Goal: Transaction & Acquisition: Purchase product/service

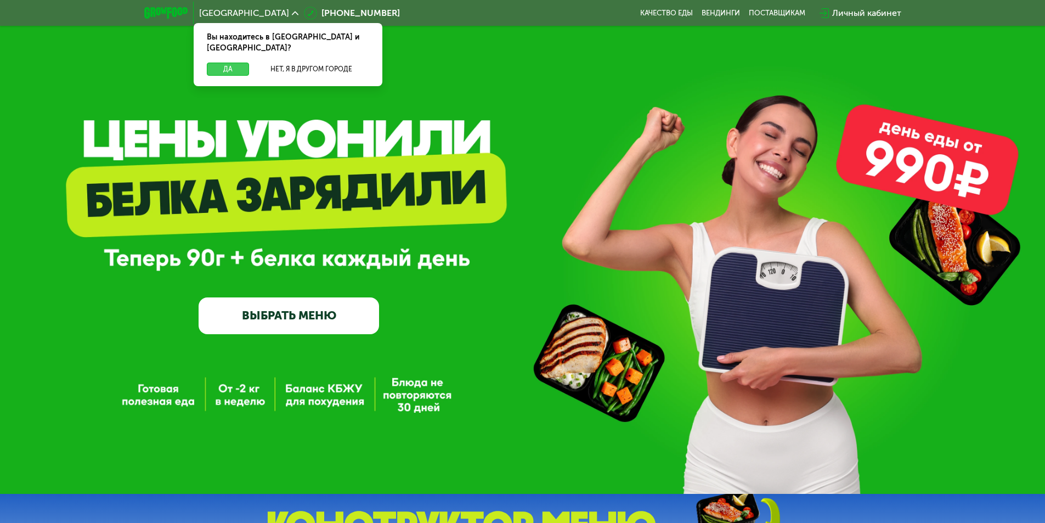
click at [234, 63] on button "Да" at bounding box center [228, 69] width 42 height 13
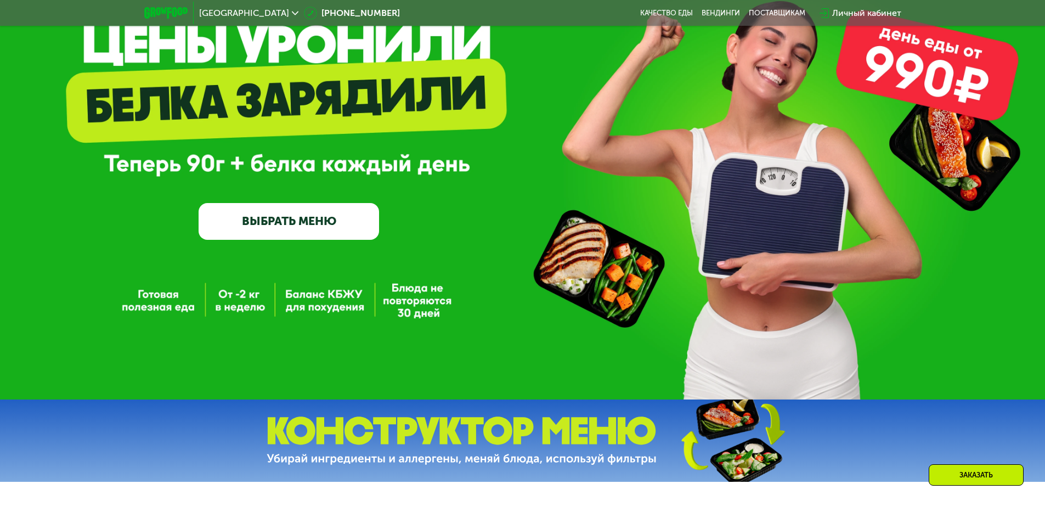
scroll to position [90, 0]
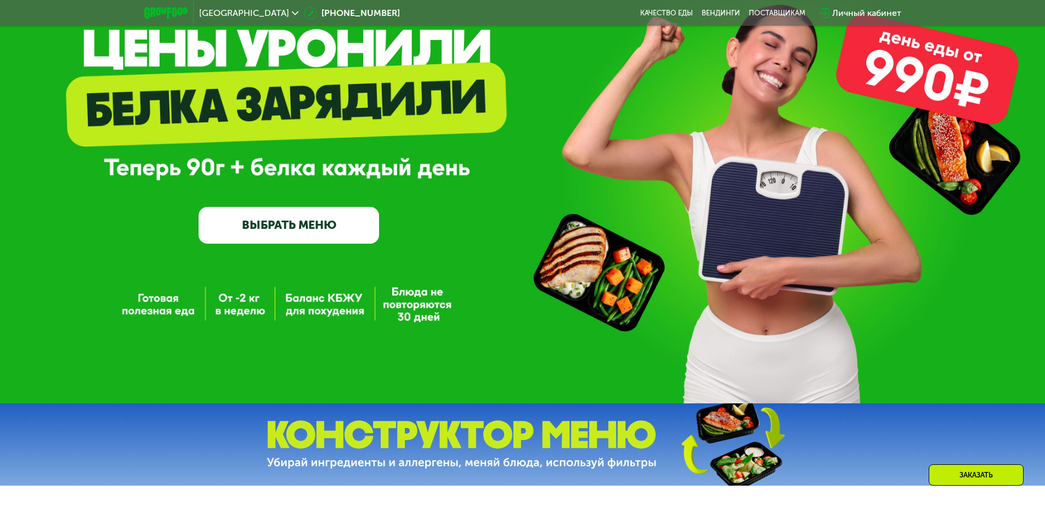
click at [278, 225] on link "ВЫБРАТЬ МЕНЮ" at bounding box center [289, 225] width 180 height 36
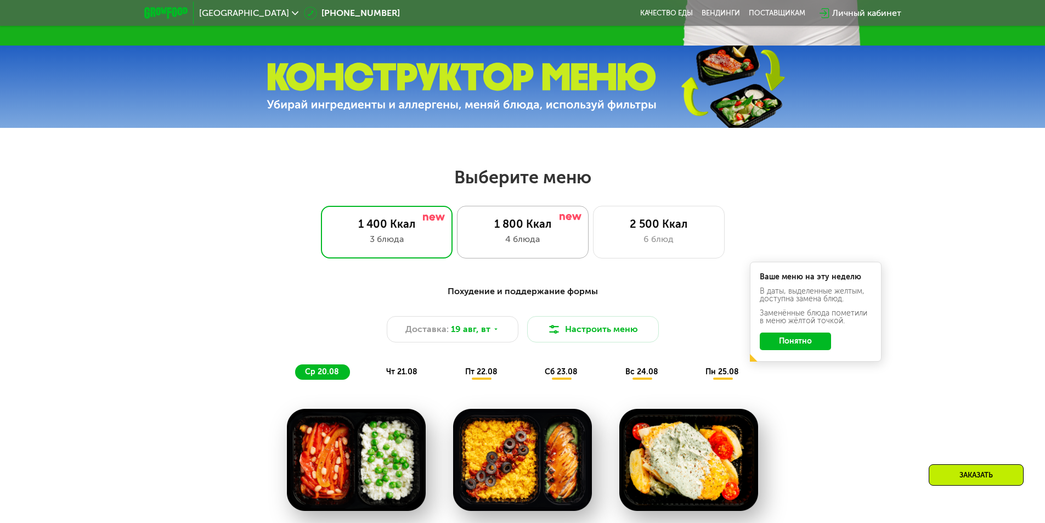
scroll to position [592, 0]
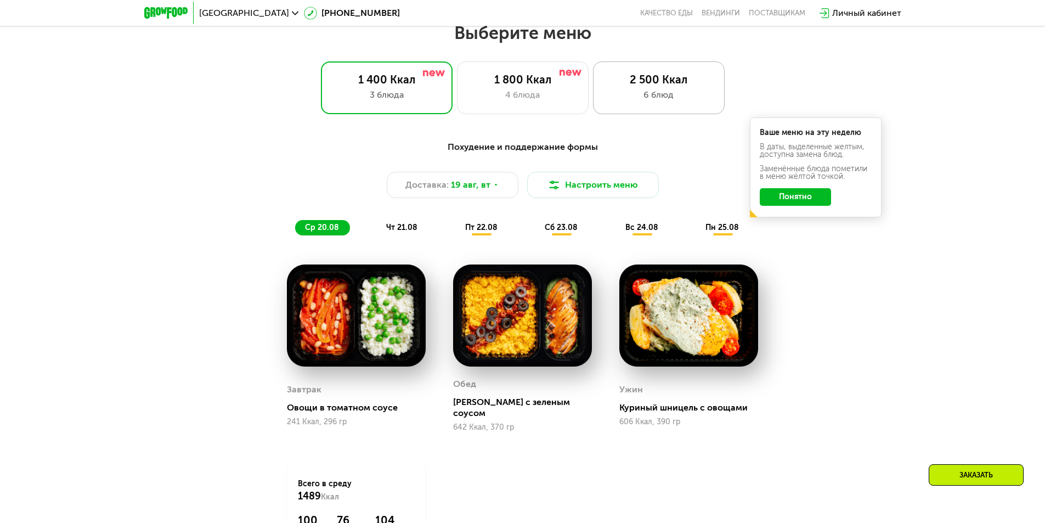
click at [650, 101] on div "6 блюд" at bounding box center [658, 94] width 109 height 13
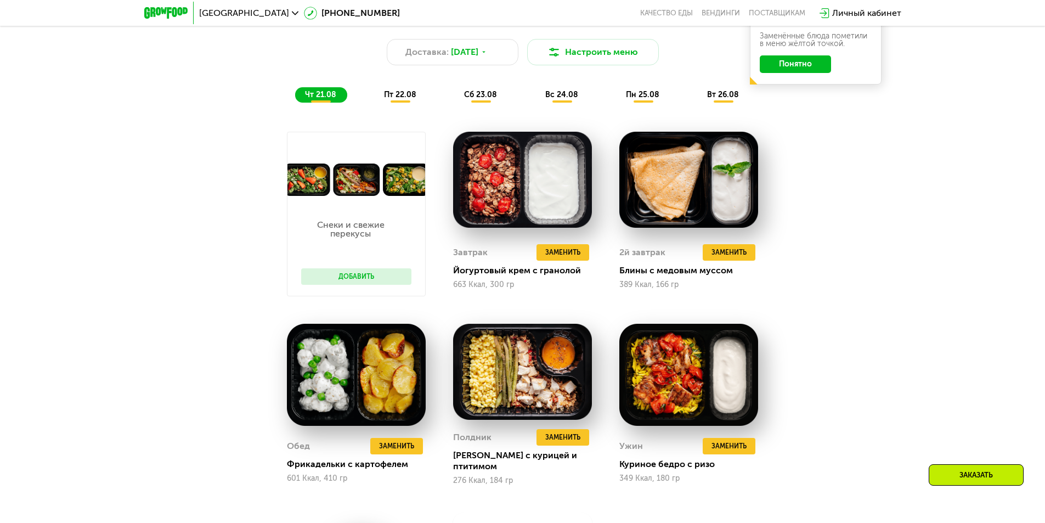
scroll to position [743, 0]
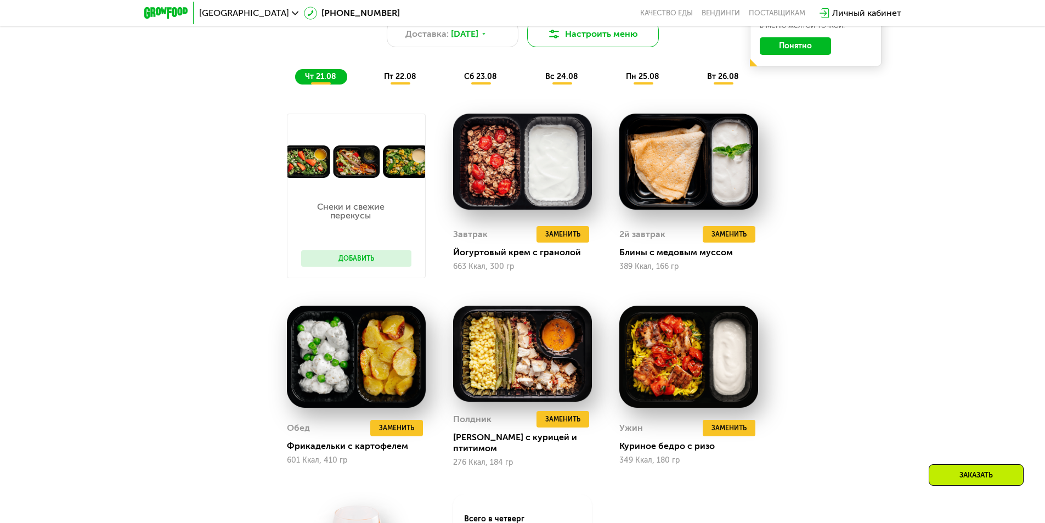
click at [587, 45] on button "Настроить меню" at bounding box center [593, 34] width 132 height 26
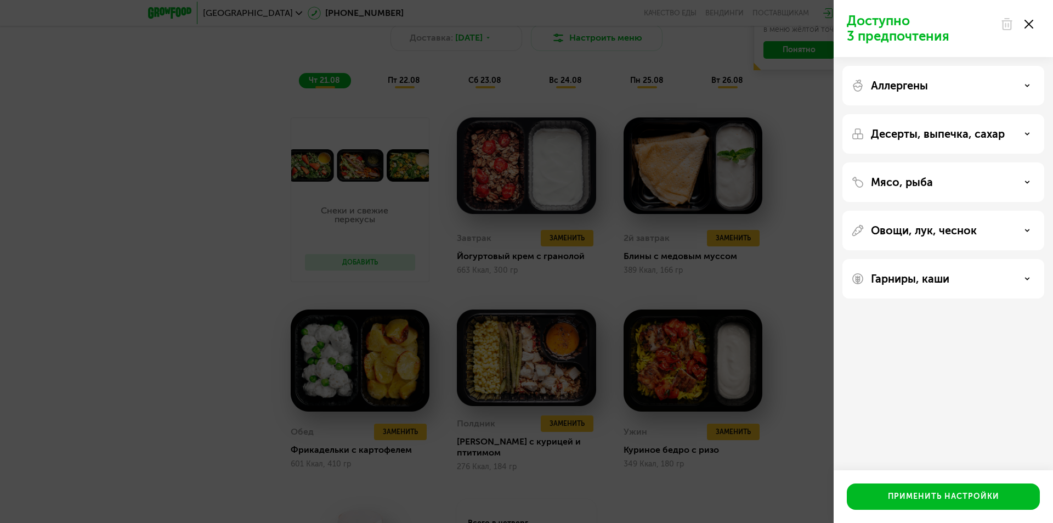
click at [813, 235] on div "Доступно 3 предпочтения Аллергены Десерты, выпечка, сахар Мясо, рыба Овощи, лук…" at bounding box center [526, 261] width 1053 height 523
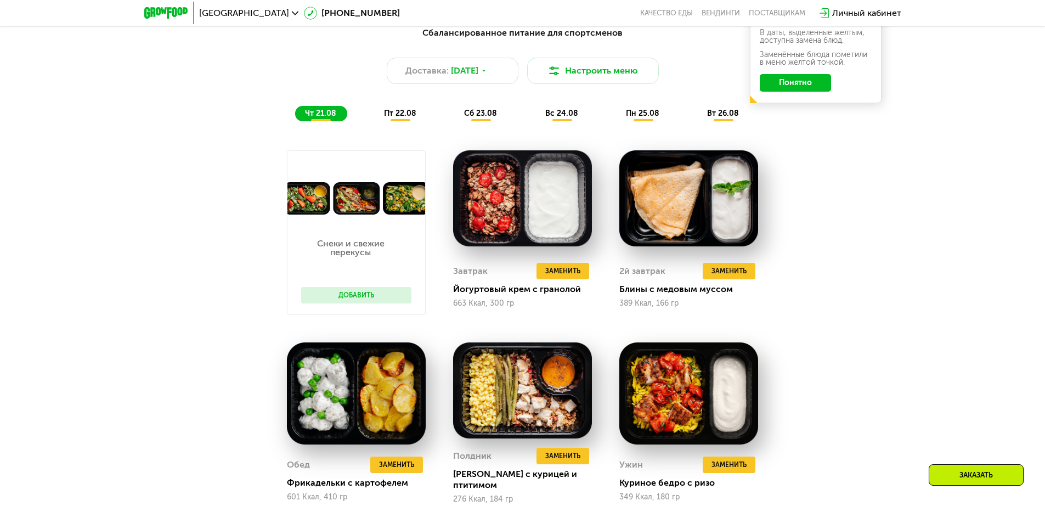
scroll to position [702, 0]
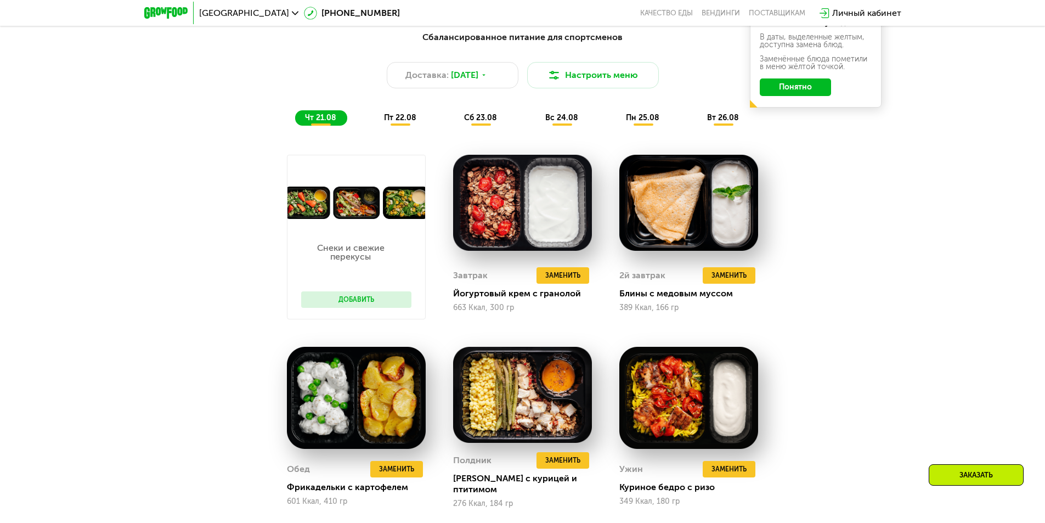
click at [410, 118] on span "пт 22.08" at bounding box center [400, 117] width 32 height 9
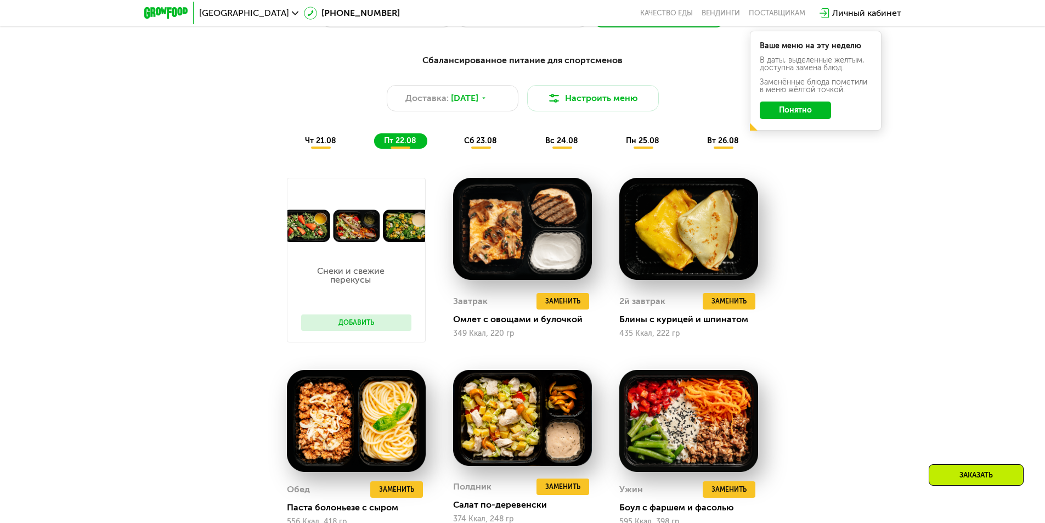
scroll to position [633, 0]
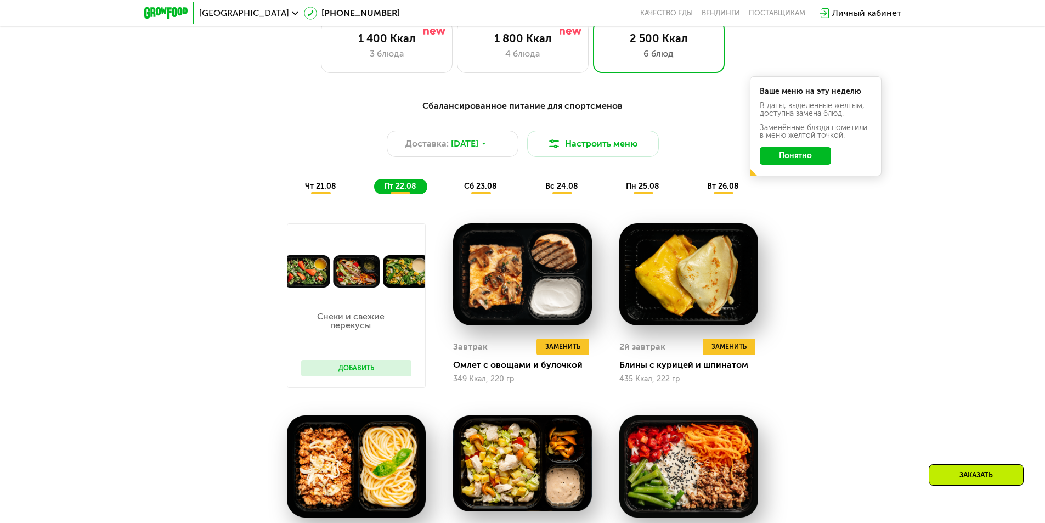
click at [477, 191] on span "сб 23.08" at bounding box center [480, 186] width 33 height 9
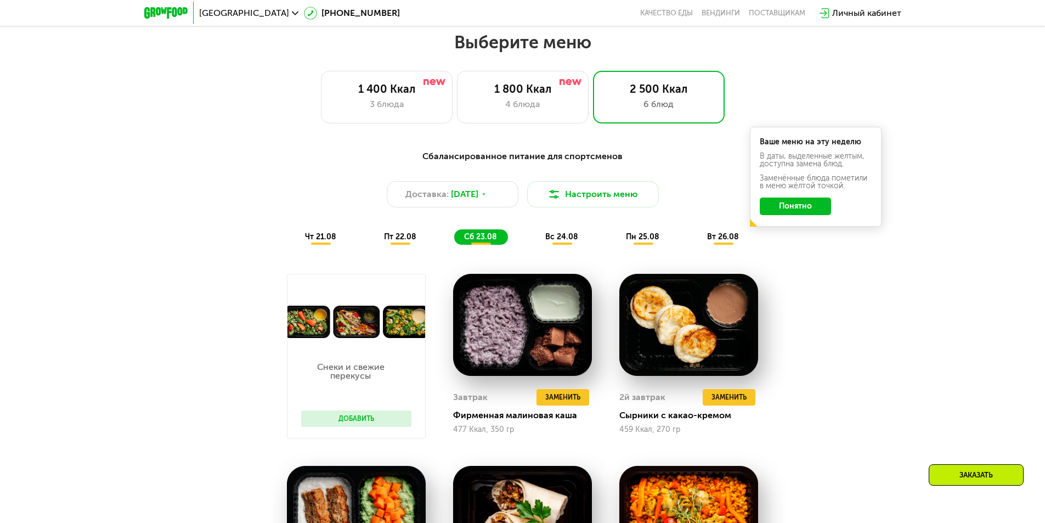
scroll to position [597, 0]
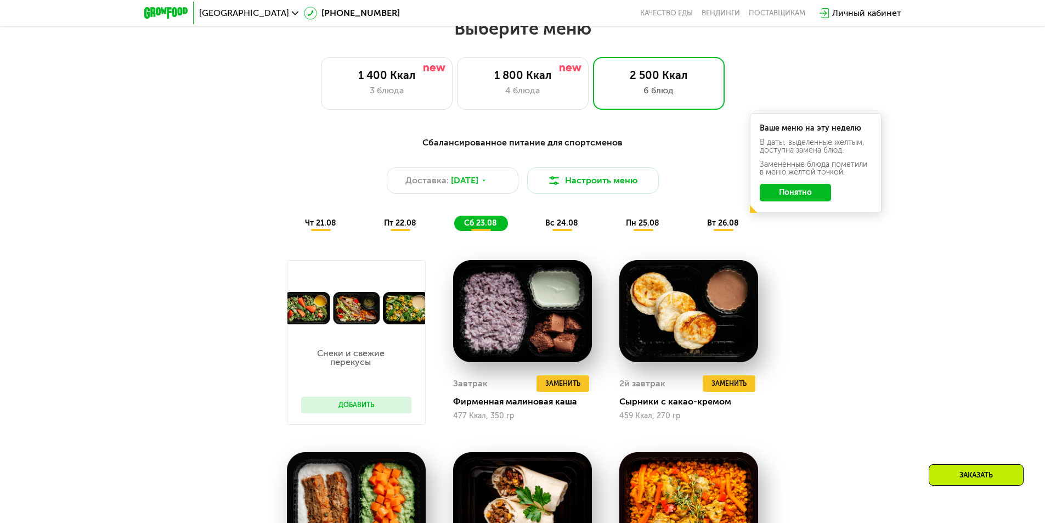
click at [818, 196] on button "Понятно" at bounding box center [795, 193] width 71 height 18
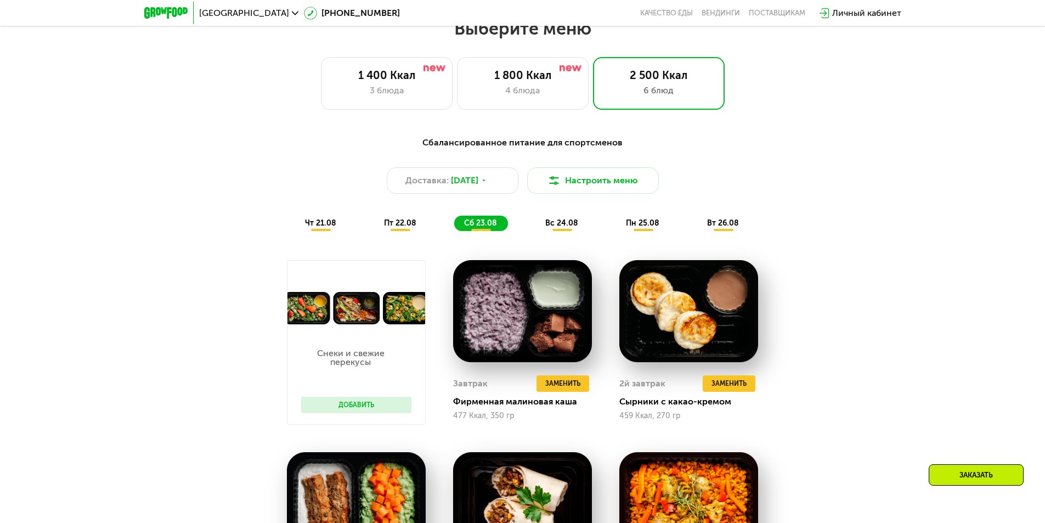
click at [566, 228] on span "вс 24.08" at bounding box center [561, 222] width 33 height 9
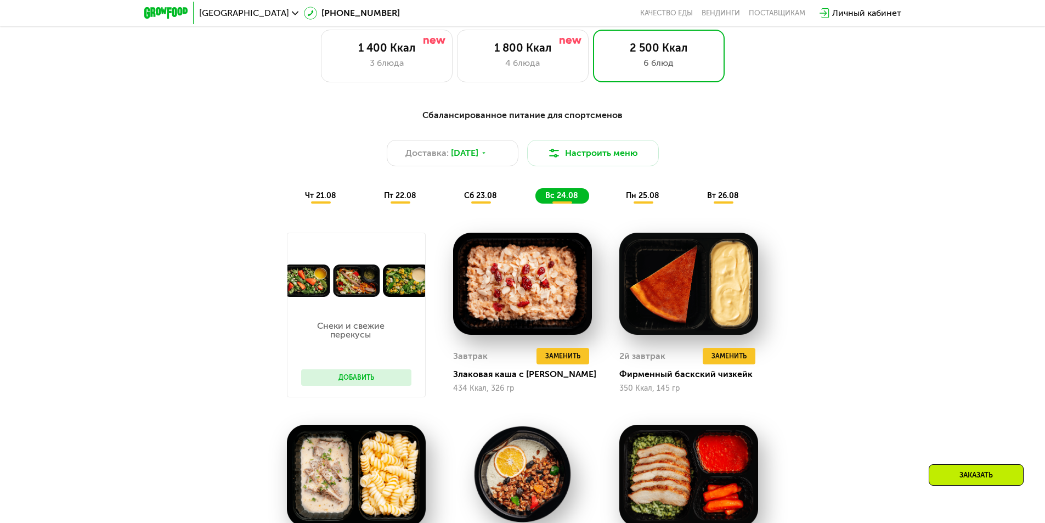
scroll to position [569, 0]
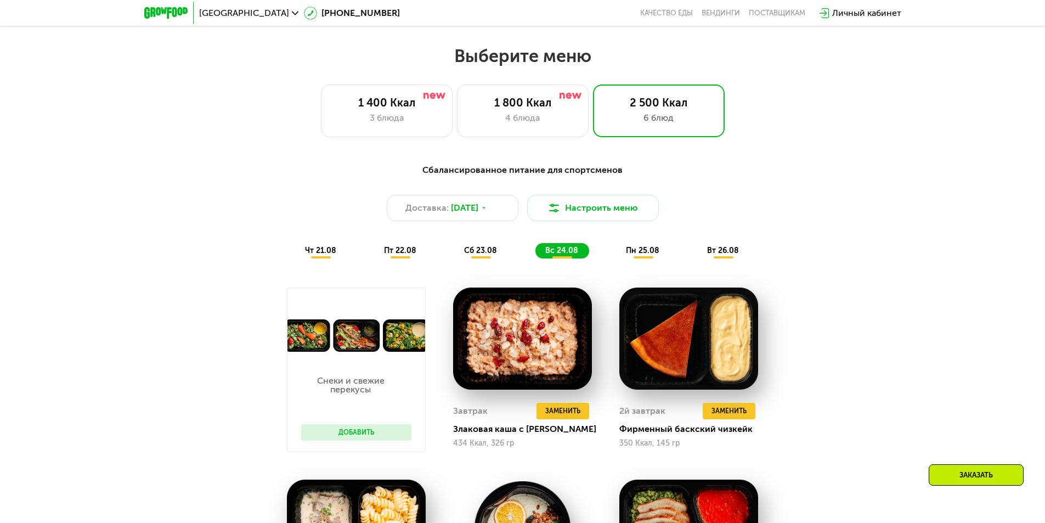
click at [644, 253] on span "пн 25.08" at bounding box center [642, 250] width 33 height 9
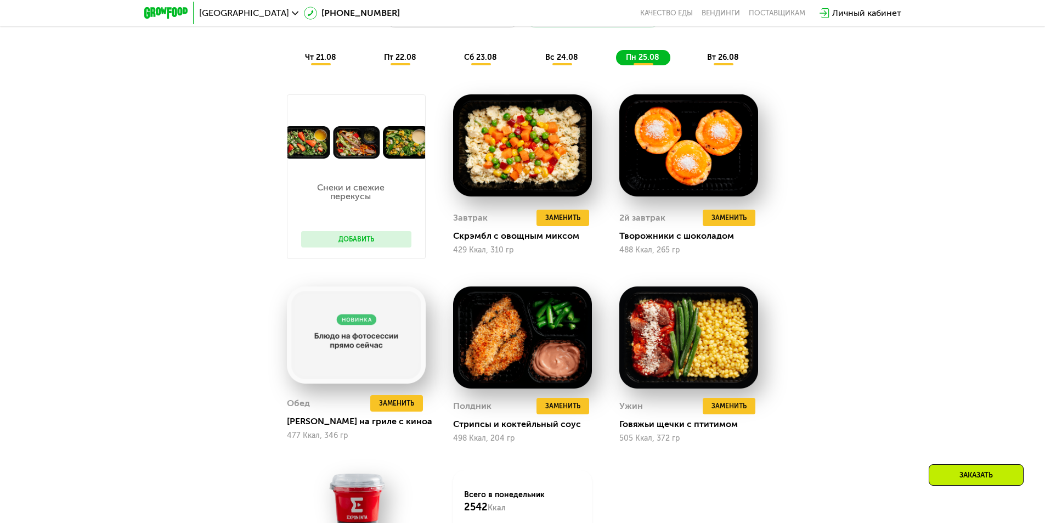
scroll to position [799, 0]
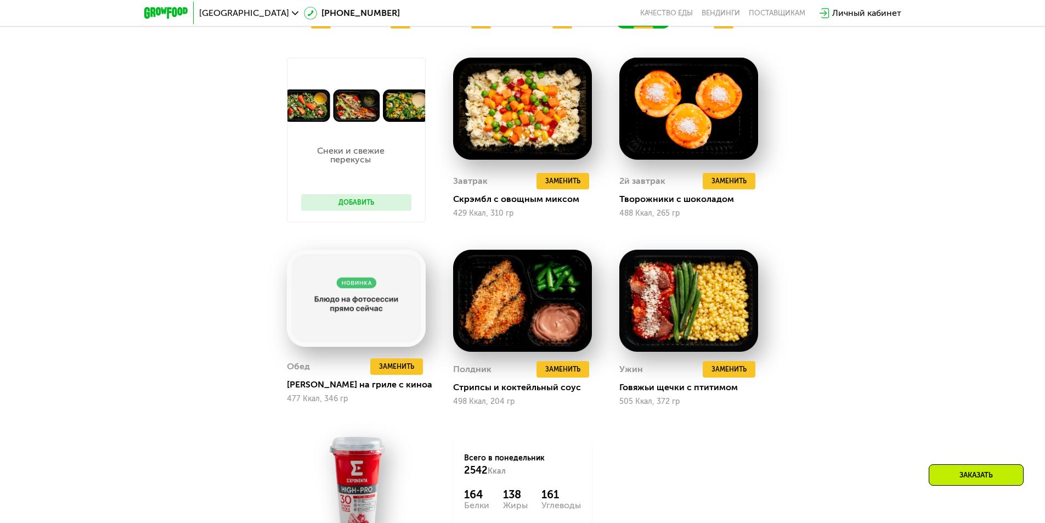
click at [841, 257] on div "Сбалансированное питание для спортсменов Доставка: [DATE] Настроить меню чт 21.…" at bounding box center [523, 287] width 676 height 720
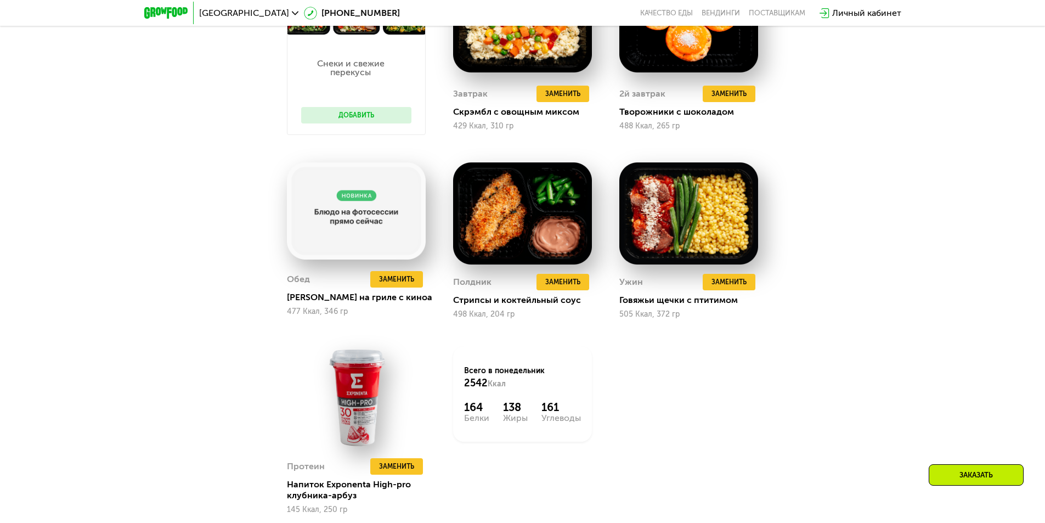
scroll to position [987, 0]
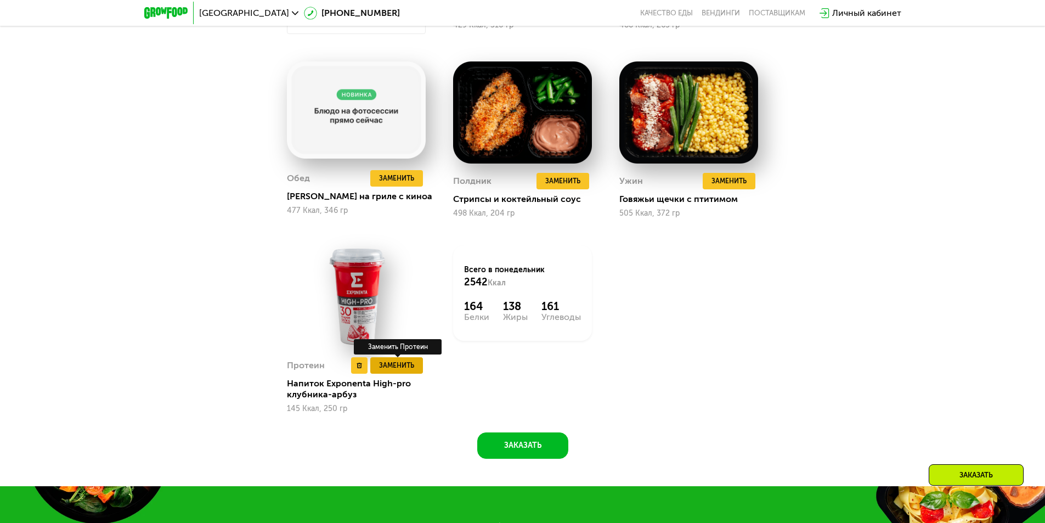
click at [400, 367] on span "Заменить" at bounding box center [396, 365] width 35 height 11
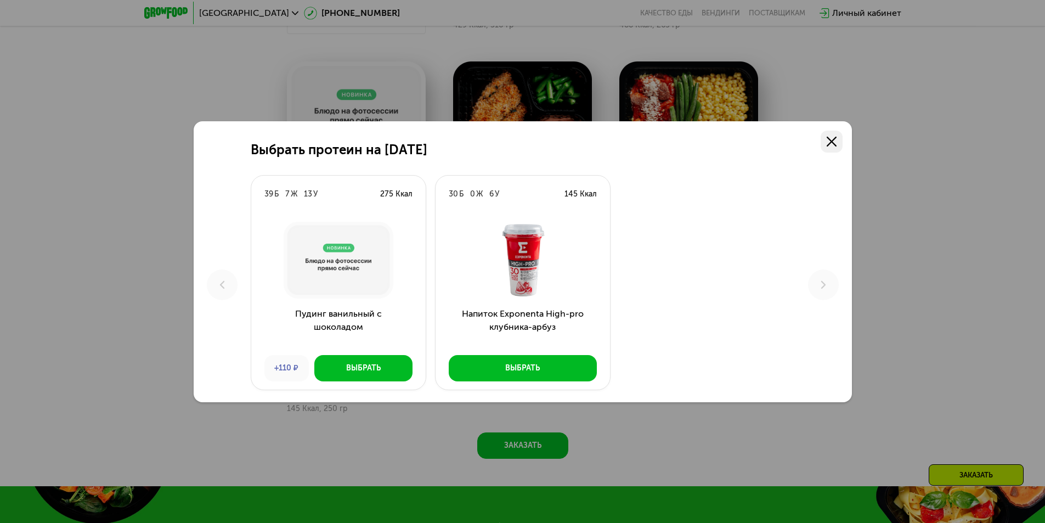
click at [827, 139] on icon at bounding box center [832, 142] width 10 height 10
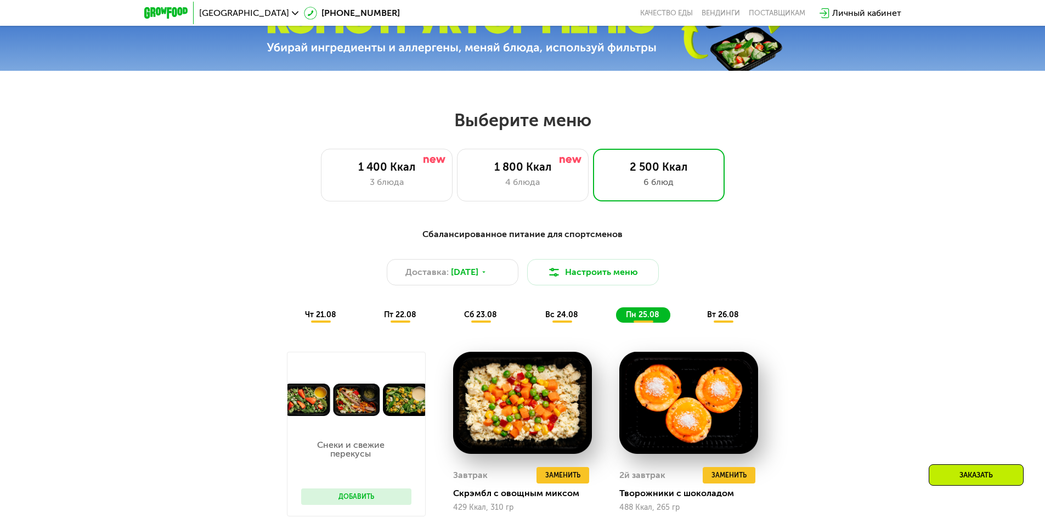
scroll to position [478, 0]
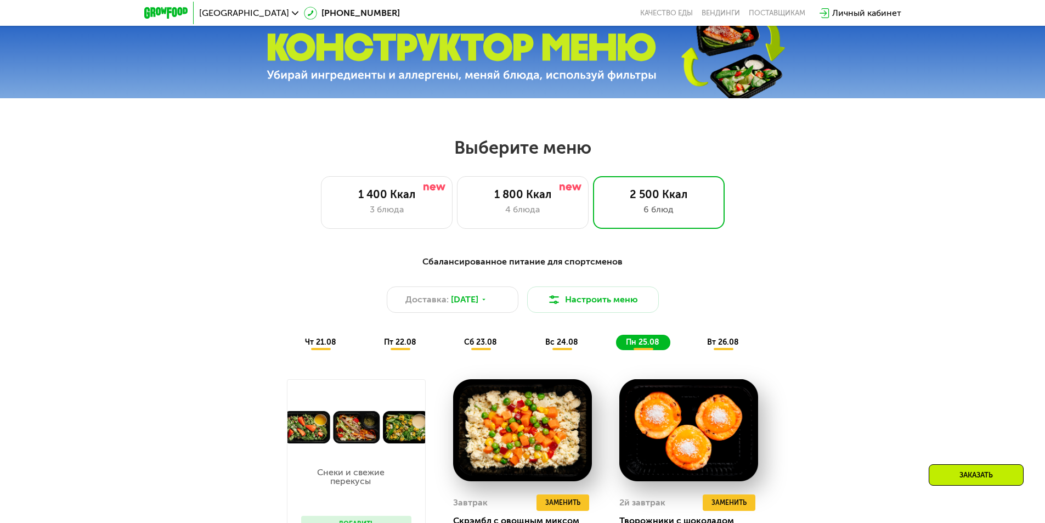
click at [715, 354] on div "Сбалансированное питание для спортсменов Доставка: [DATE] Настроить меню чт 21.…" at bounding box center [522, 302] width 663 height 108
click at [717, 346] on span "вт 26.08" at bounding box center [723, 341] width 32 height 9
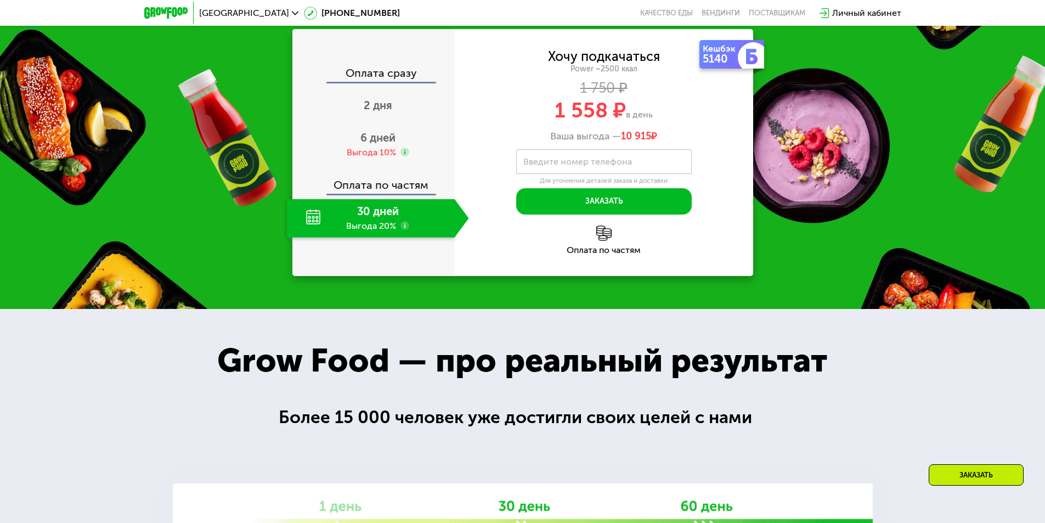
scroll to position [1401, 0]
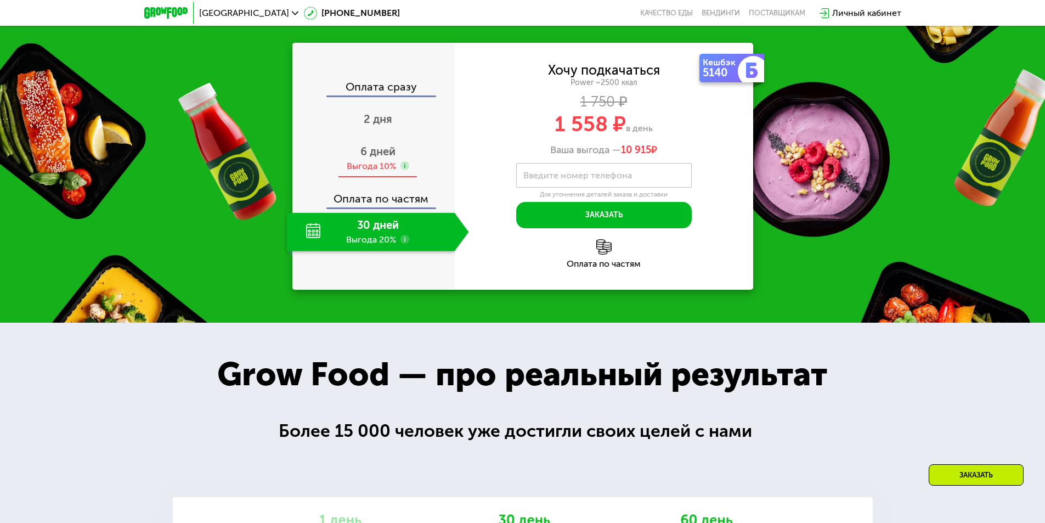
click at [372, 172] on div "Выгода 10%" at bounding box center [371, 166] width 49 height 12
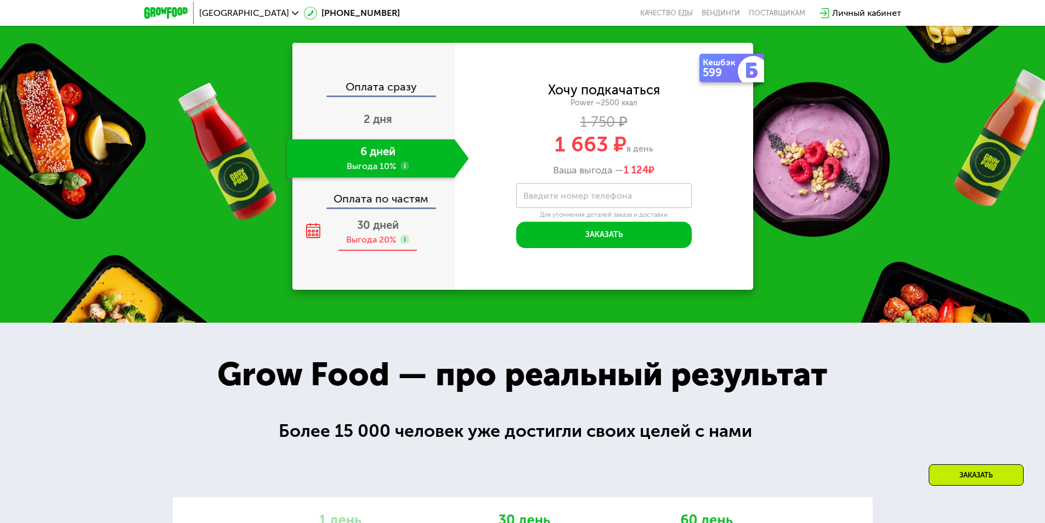
click at [353, 246] on div "Выгода 20%" at bounding box center [371, 240] width 50 height 12
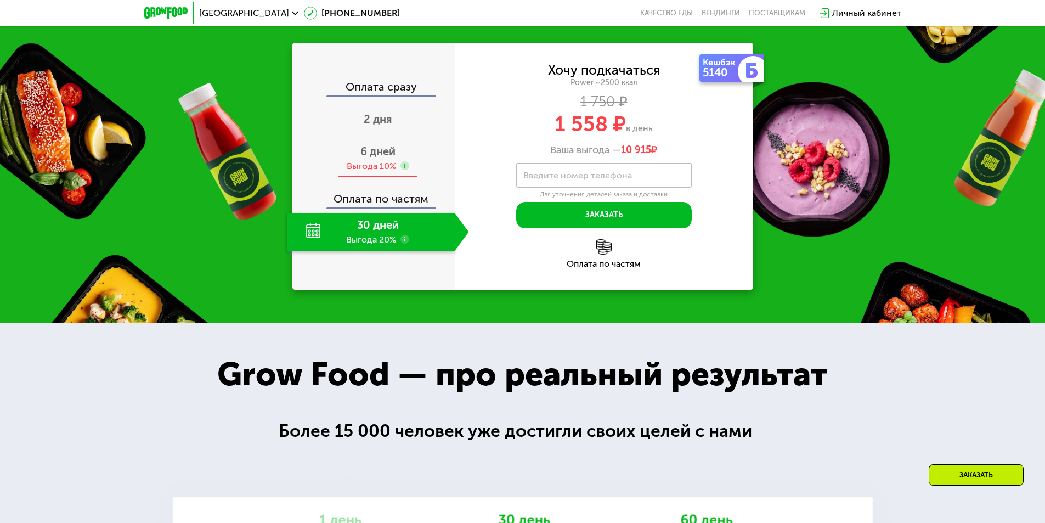
click at [353, 178] on div "6 дней Выгода 10%" at bounding box center [378, 158] width 182 height 38
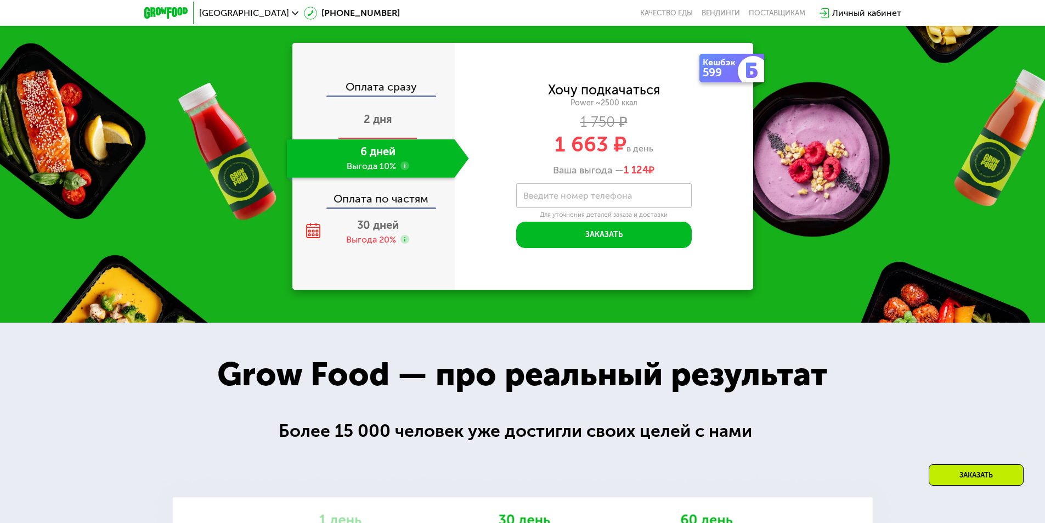
click at [353, 139] on div "2 дня" at bounding box center [378, 120] width 182 height 38
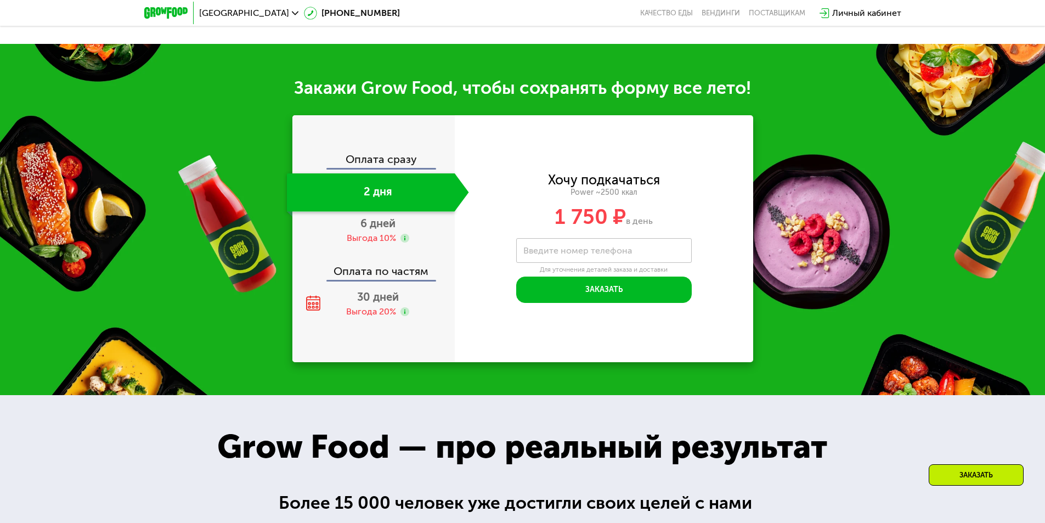
scroll to position [1389, 0]
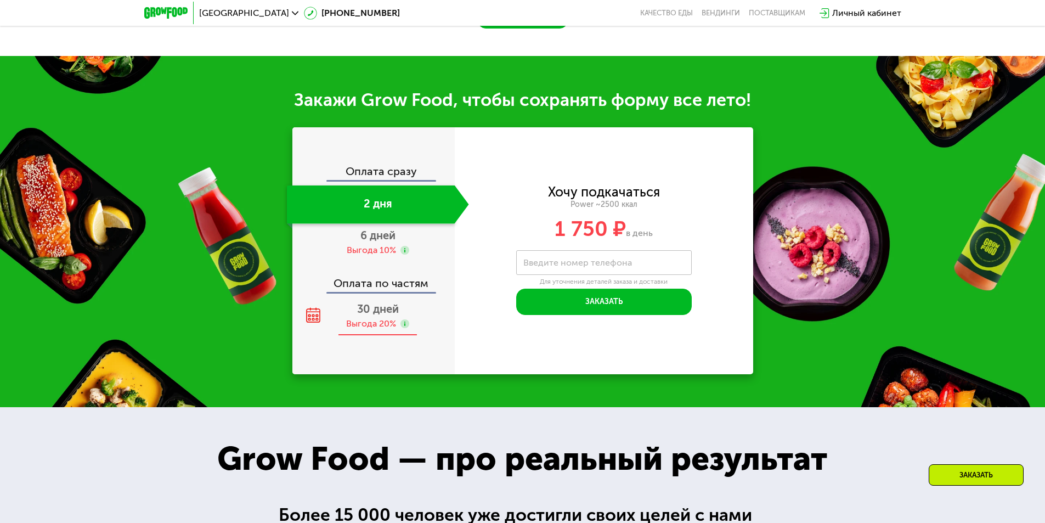
click at [348, 320] on div "30 дней Выгода 20%" at bounding box center [378, 316] width 182 height 38
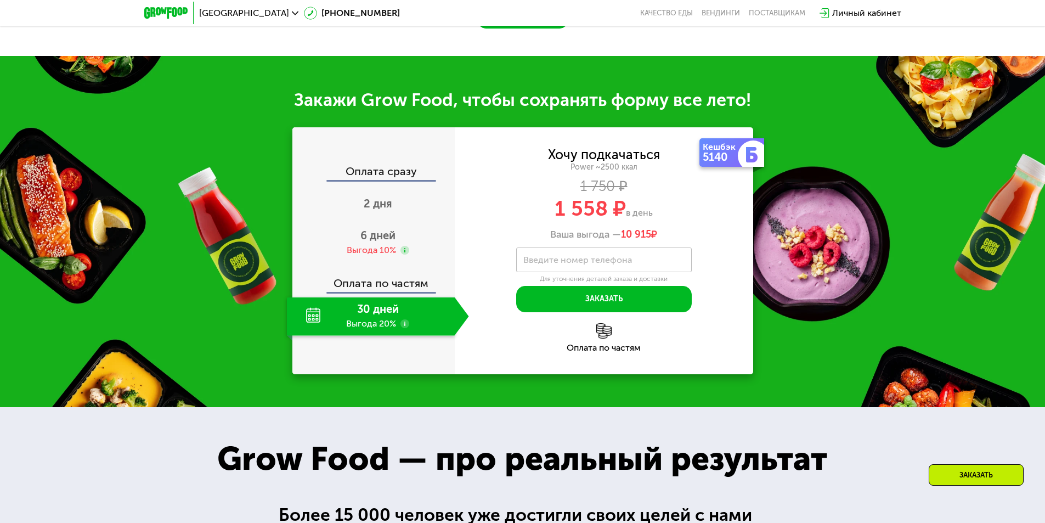
scroll to position [1337, 0]
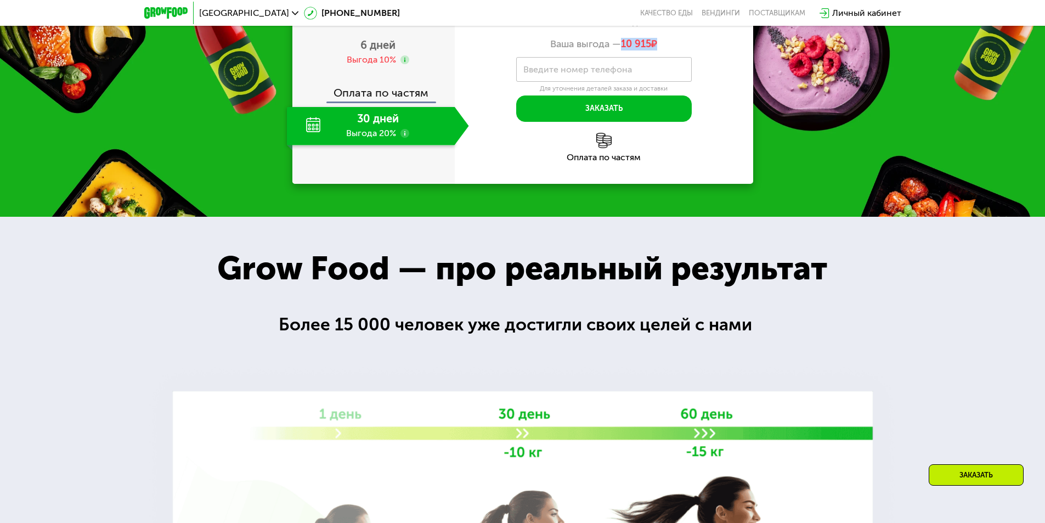
drag, startPoint x: 621, startPoint y: 242, endPoint x: 663, endPoint y: 246, distance: 41.9
click at [663, 122] on div "Хочу подкачаться Power ~2500 ккал 1 750 ₽ 1 558 ₽ в день Ваша выгода — 10 915 ₽…" at bounding box center [604, 40] width 298 height 164
click at [693, 50] on div "Хочу подкачаться Power ~2500 ккал 1 750 ₽ 1 558 ₽ в день Ваша выгода — 10 915 ₽" at bounding box center [604, 4] width 298 height 92
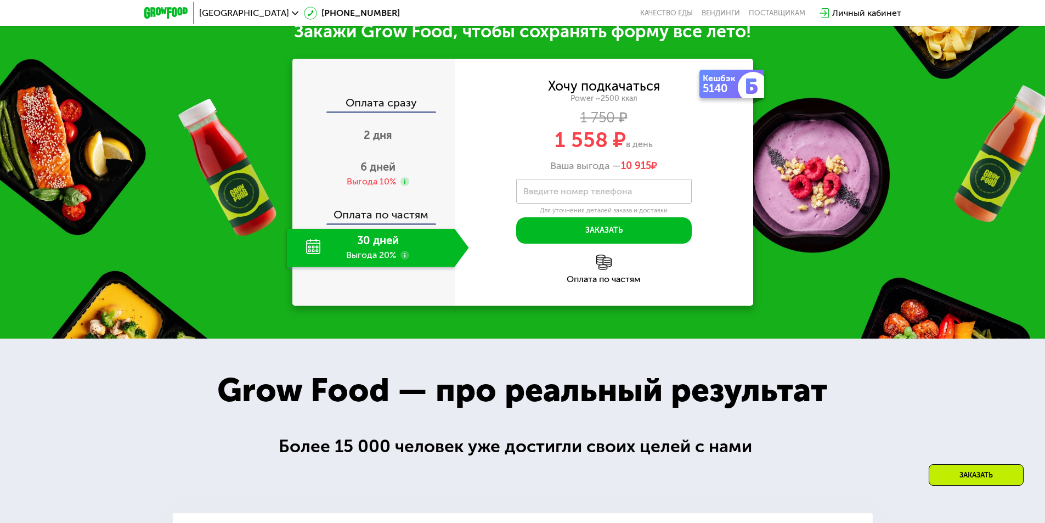
scroll to position [1247, 0]
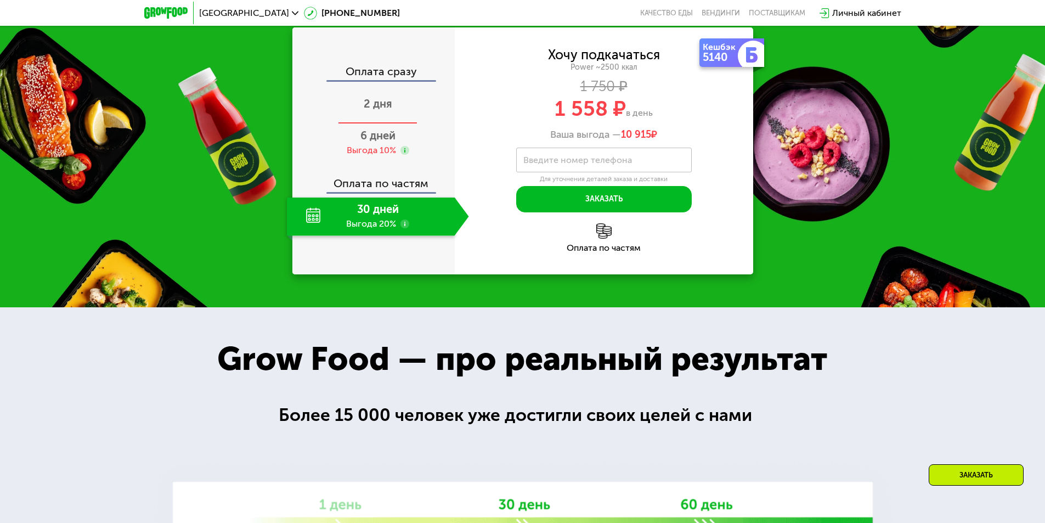
click at [388, 110] on span "2 дня" at bounding box center [378, 103] width 29 height 13
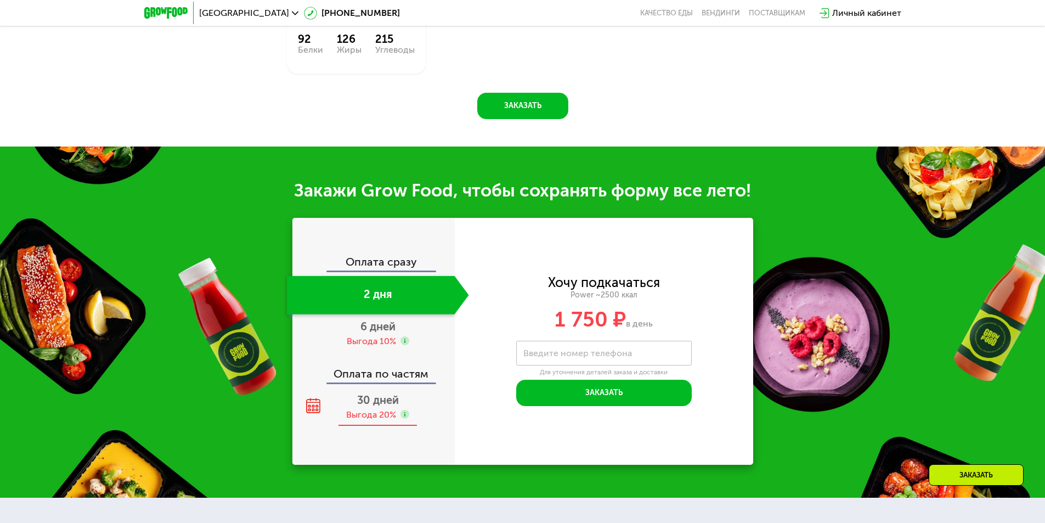
click at [381, 414] on div "Выгода 20%" at bounding box center [371, 415] width 50 height 12
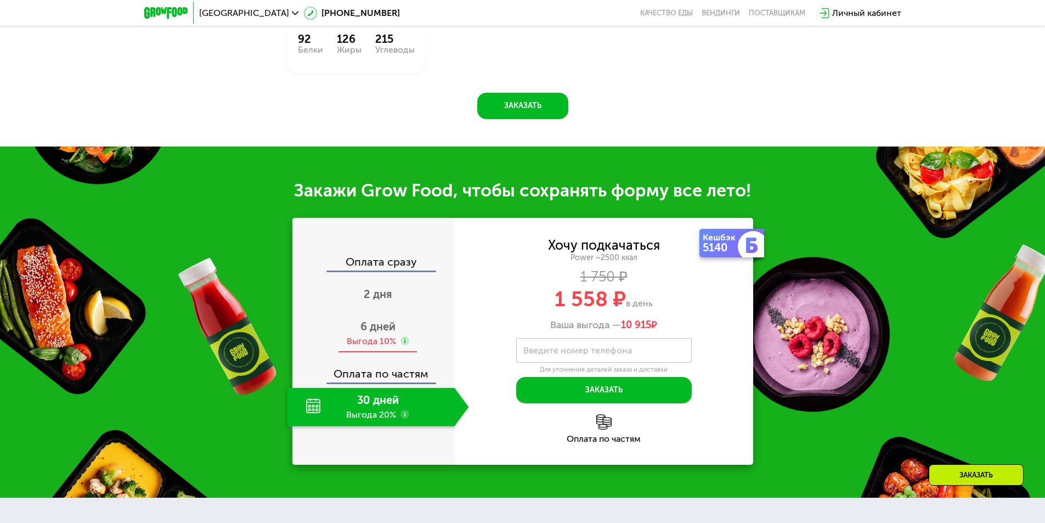
click at [377, 332] on span "6 дней" at bounding box center [377, 326] width 35 height 13
